Goal: Navigation & Orientation: Understand site structure

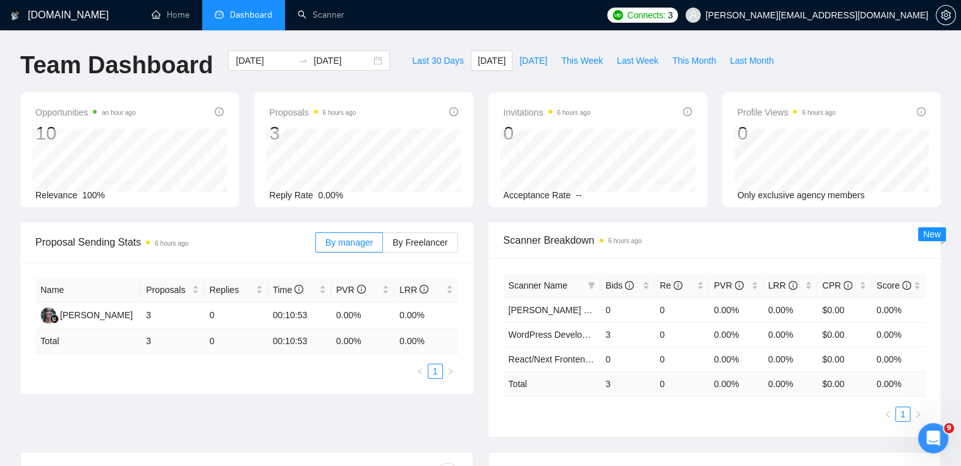
click at [332, 194] on span "0.00%" at bounding box center [330, 195] width 25 height 10
click at [377, 190] on div "Reply Rate 0.00%" at bounding box center [363, 195] width 188 height 14
